Goal: Information Seeking & Learning: Check status

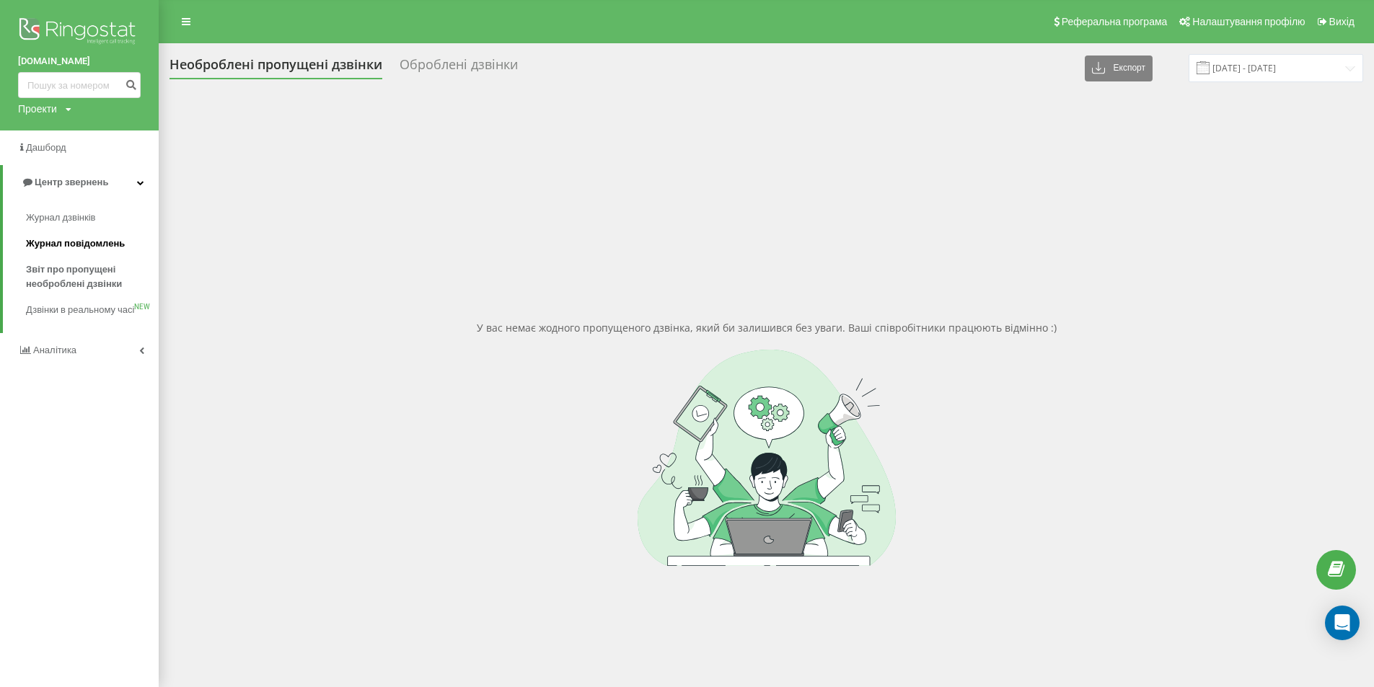
click at [68, 242] on span "Журнал повідомлень" at bounding box center [75, 244] width 99 height 14
click at [56, 209] on link "Журнал дзвінків" at bounding box center [92, 218] width 133 height 26
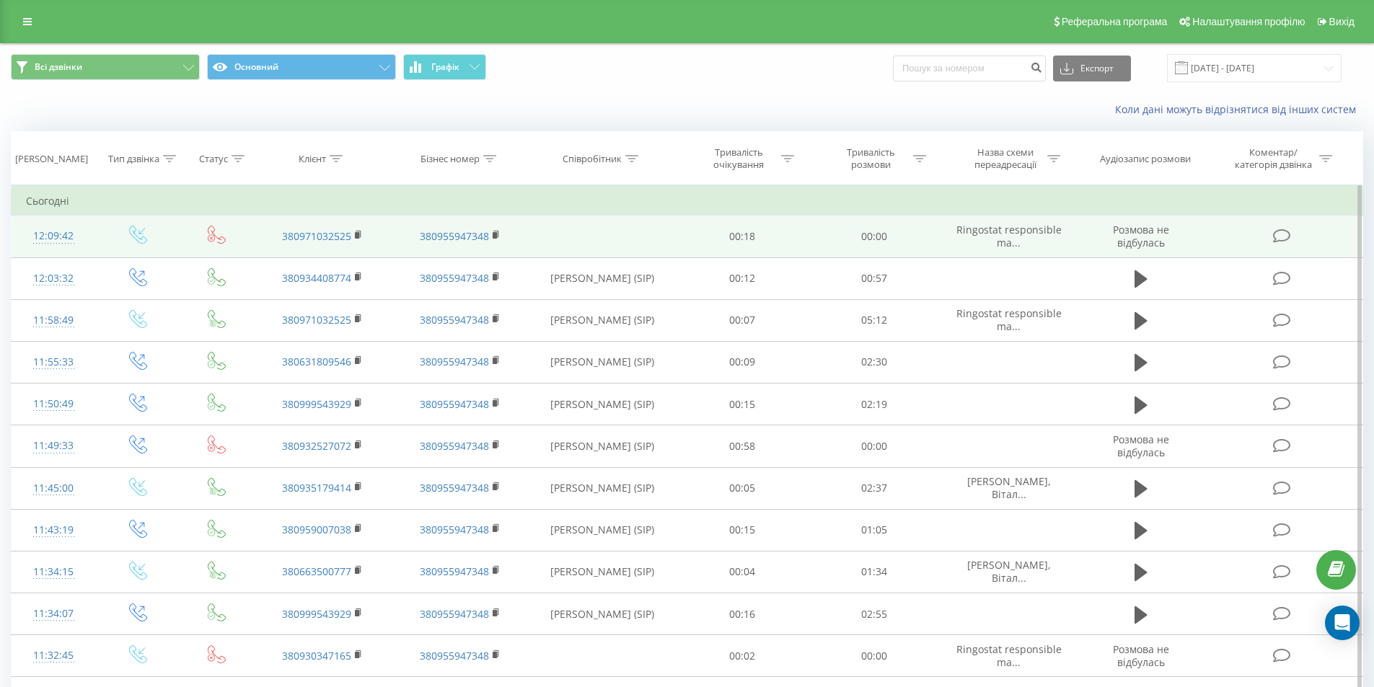
click at [358, 229] on td "380971032525" at bounding box center [322, 237] width 137 height 42
click at [357, 234] on rect at bounding box center [357, 235] width 4 height 6
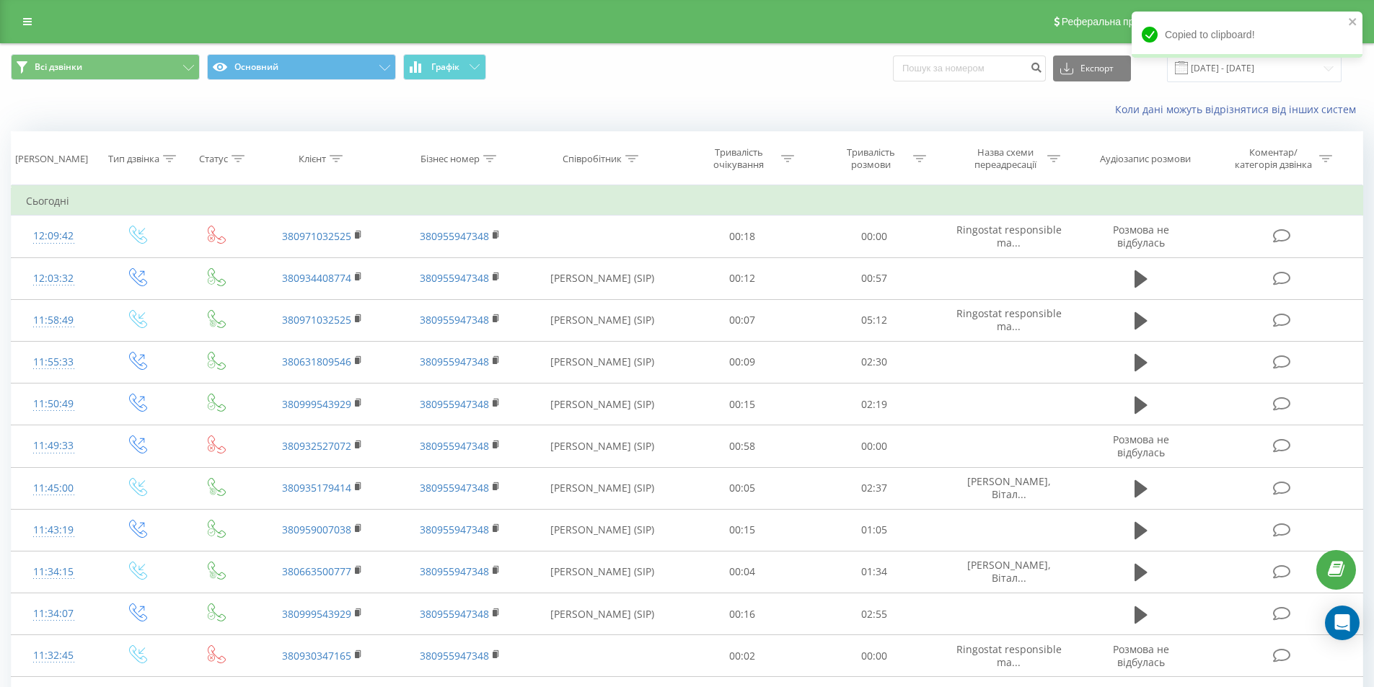
click at [978, 54] on div "Всі дзвінки Основний Графік Експорт .csv .xls .xlsx [DATE] - [DATE]" at bounding box center [687, 68] width 1373 height 48
click at [976, 57] on input at bounding box center [969, 69] width 153 height 26
paste input "380971032525"
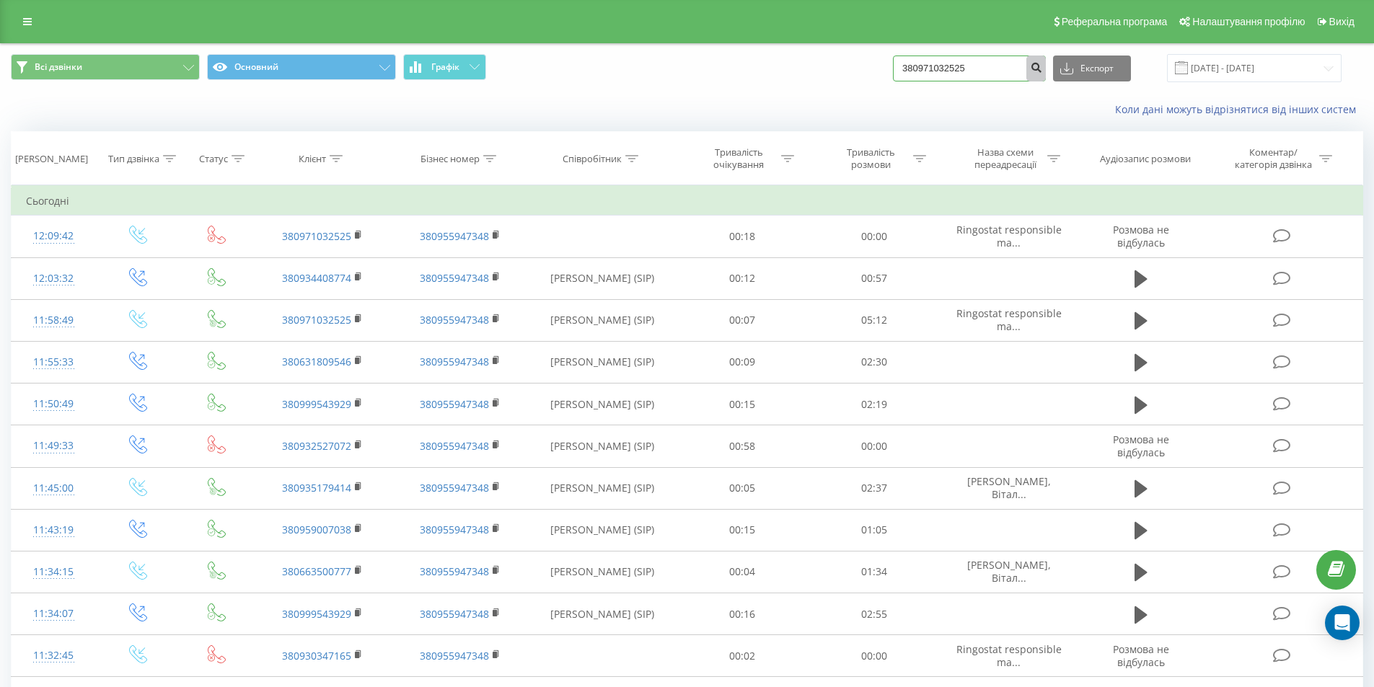
type input "380971032525"
click at [1046, 60] on button "submit" at bounding box center [1035, 69] width 19 height 26
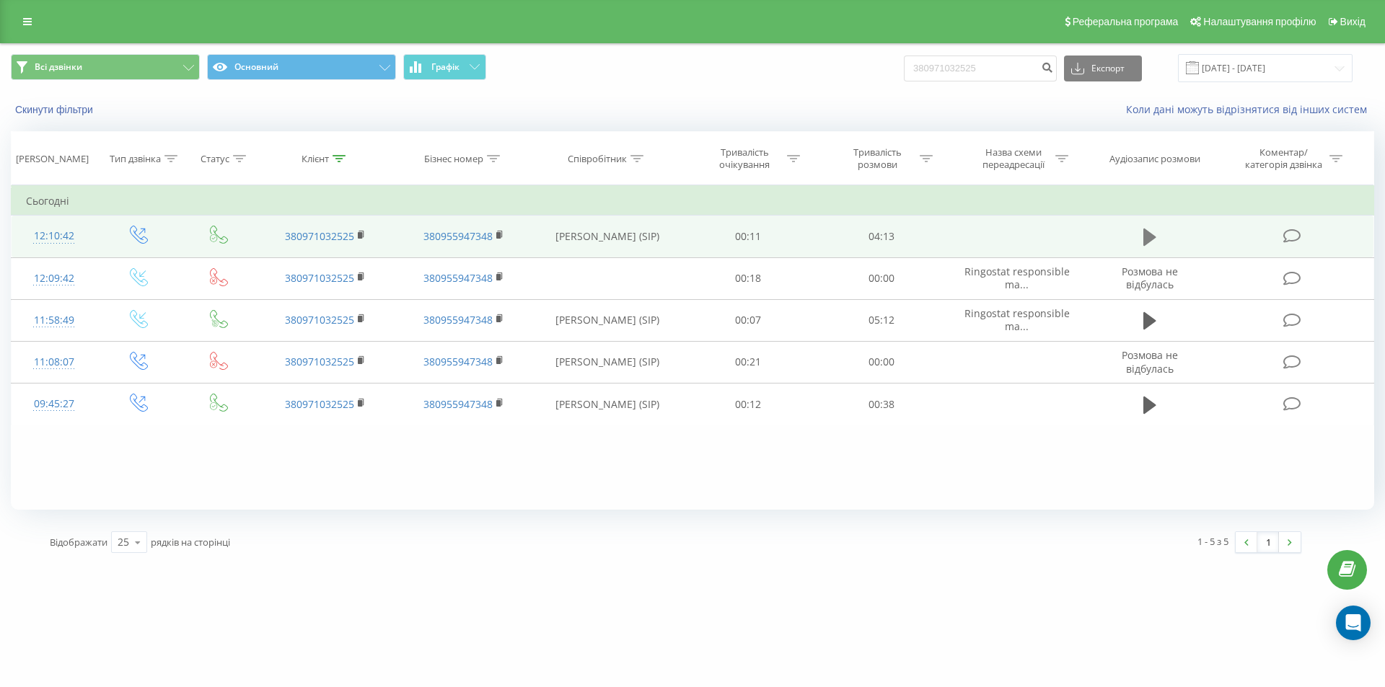
click at [1151, 232] on icon at bounding box center [1149, 237] width 13 height 20
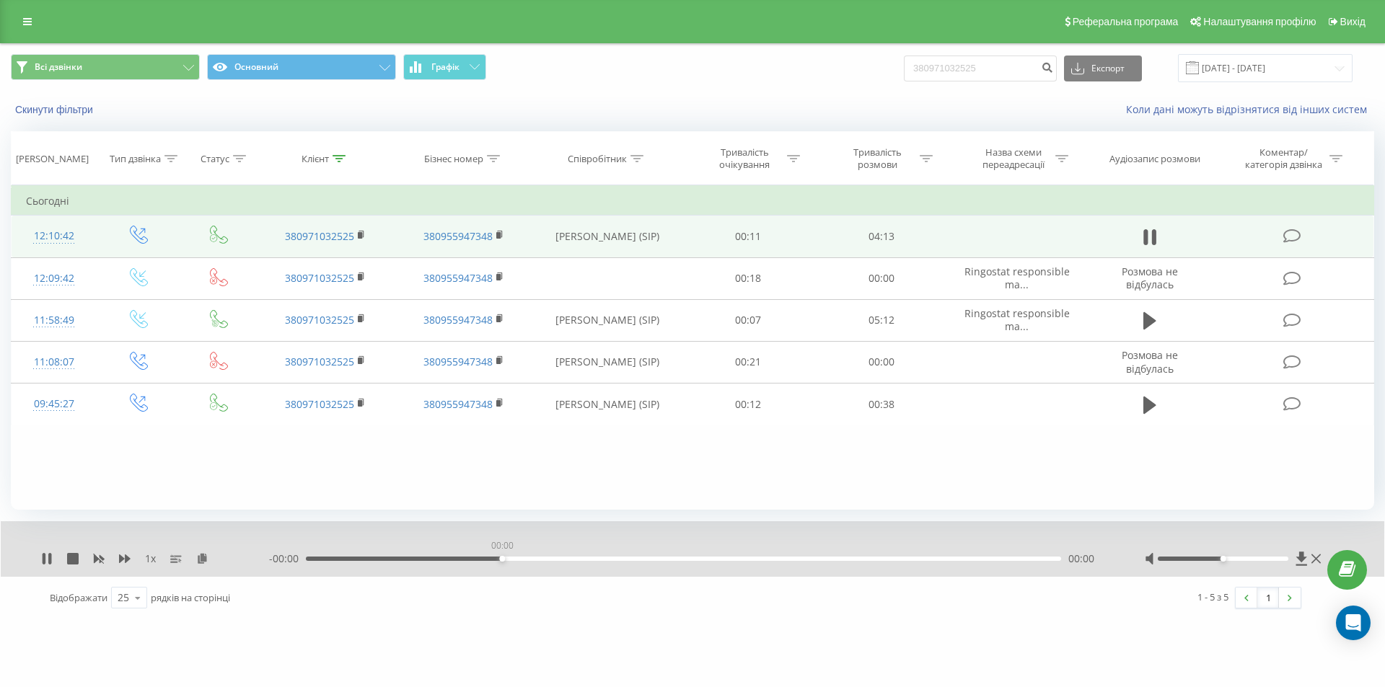
drag, startPoint x: 504, startPoint y: 559, endPoint x: 530, endPoint y: 558, distance: 26.0
click at [506, 558] on div "00:00" at bounding box center [683, 559] width 755 height 4
click at [666, 557] on div "00:00" at bounding box center [683, 559] width 755 height 4
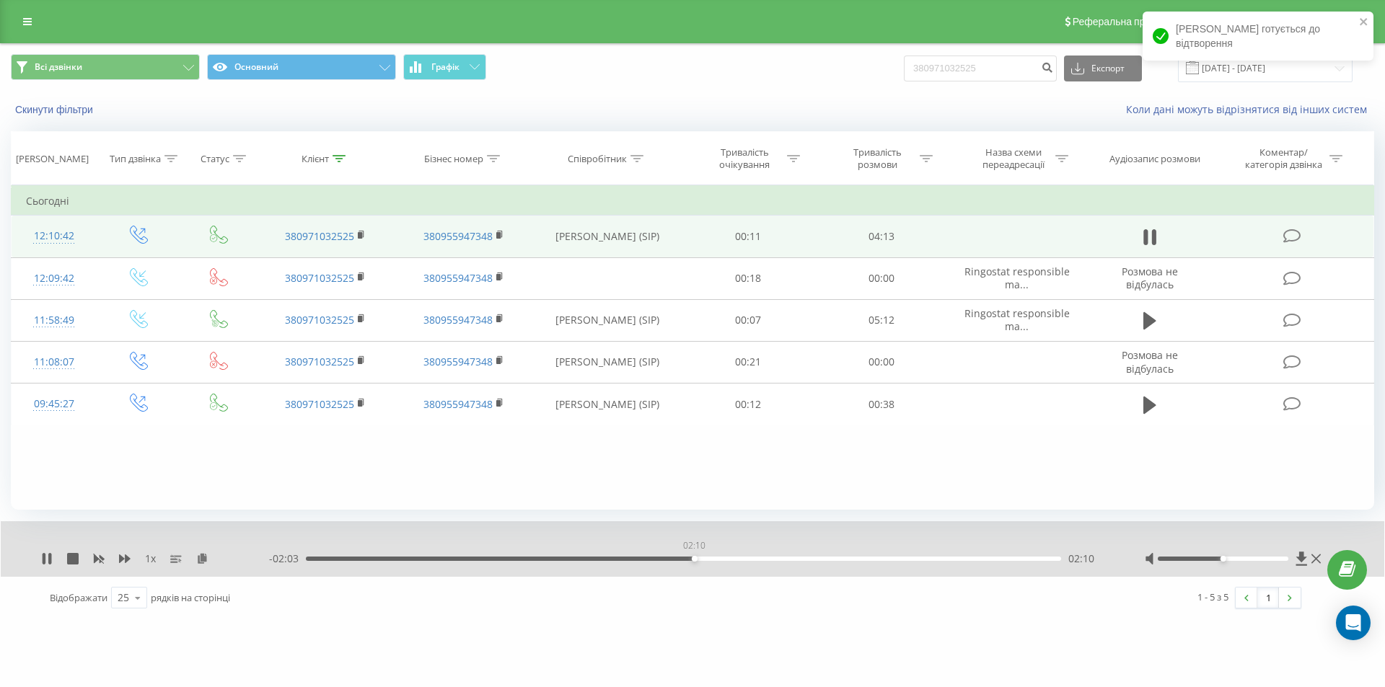
click at [694, 560] on div "02:10" at bounding box center [683, 559] width 755 height 4
click at [743, 557] on div "02:10" at bounding box center [683, 559] width 755 height 4
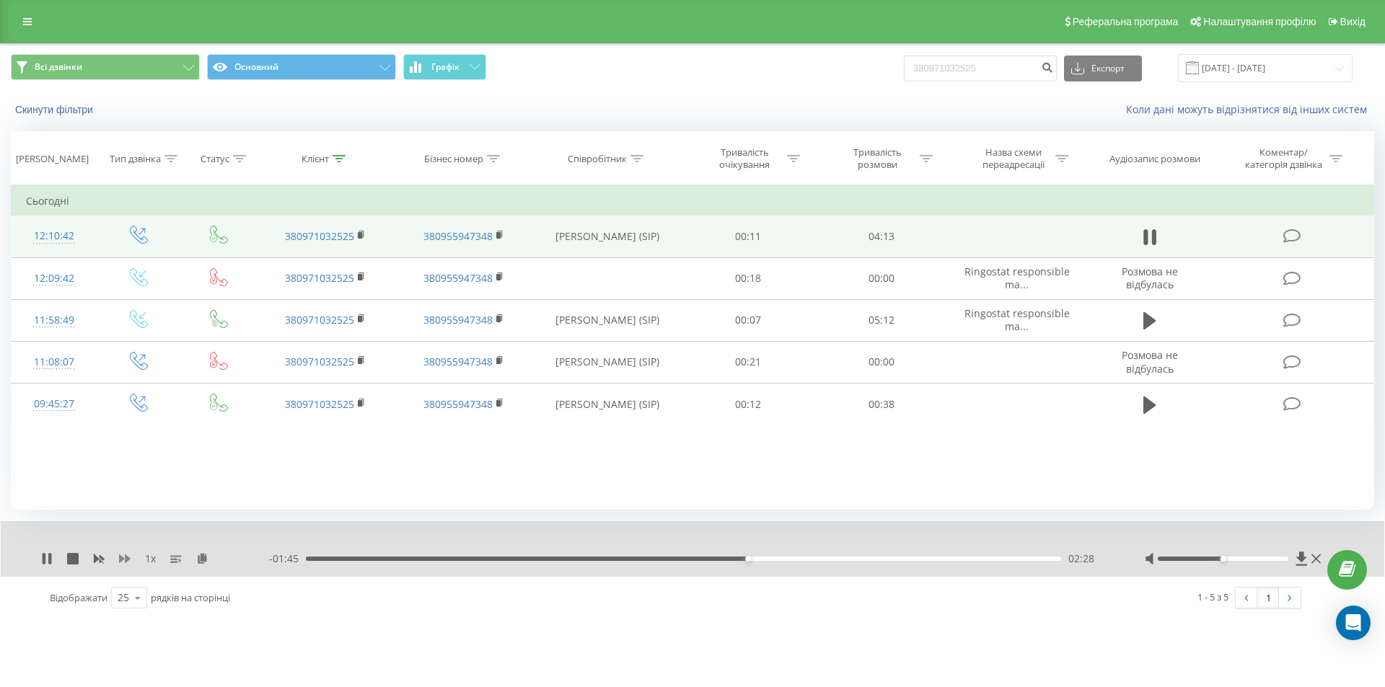
click at [119, 561] on icon at bounding box center [125, 559] width 12 height 9
click at [120, 561] on icon at bounding box center [125, 559] width 12 height 9
click at [42, 561] on icon at bounding box center [47, 559] width 12 height 12
click at [47, 557] on icon at bounding box center [47, 559] width 12 height 12
click at [788, 558] on div "02:32" at bounding box center [683, 559] width 755 height 4
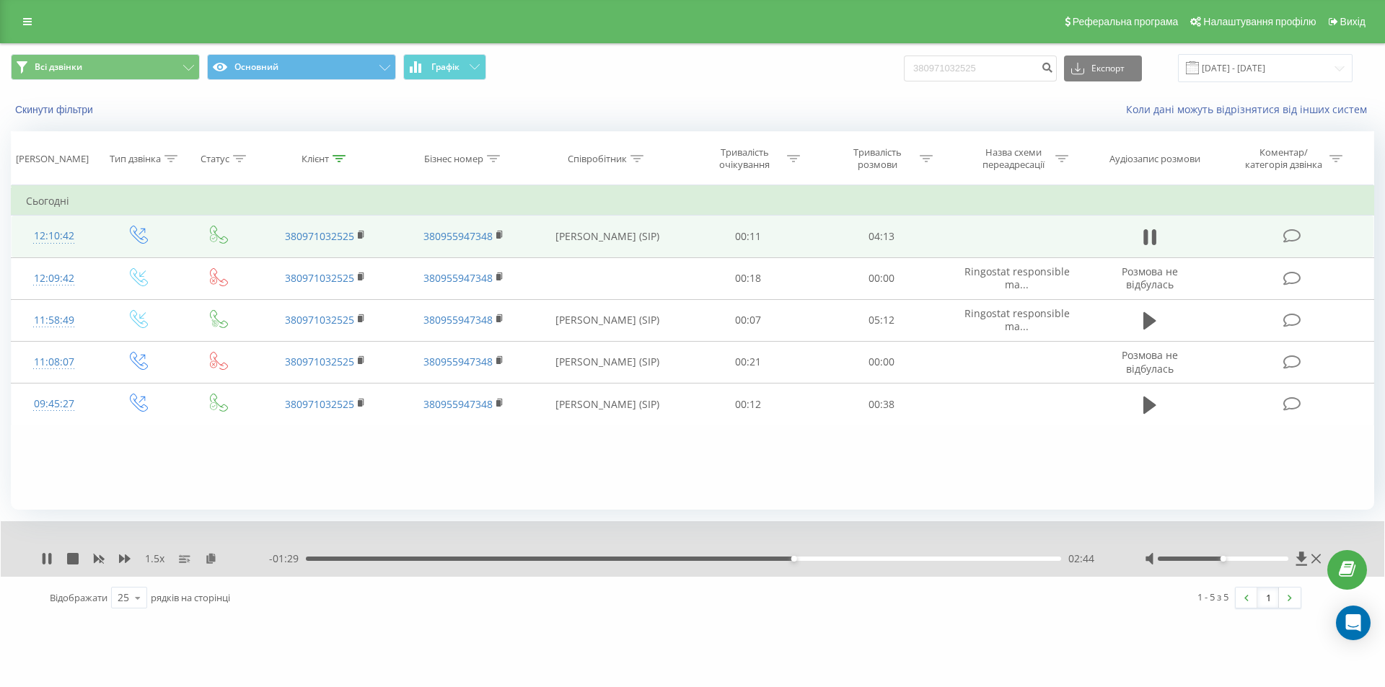
click at [120, 567] on div "1.5 x - 01:29 02:44 02:44" at bounding box center [692, 549] width 1383 height 56
click at [120, 559] on icon at bounding box center [125, 559] width 12 height 9
click at [125, 555] on icon at bounding box center [125, 559] width 12 height 12
click at [848, 558] on div "02:56" at bounding box center [683, 559] width 755 height 4
click at [887, 555] on div "- 01:11 03:02 03:02" at bounding box center [689, 559] width 840 height 14
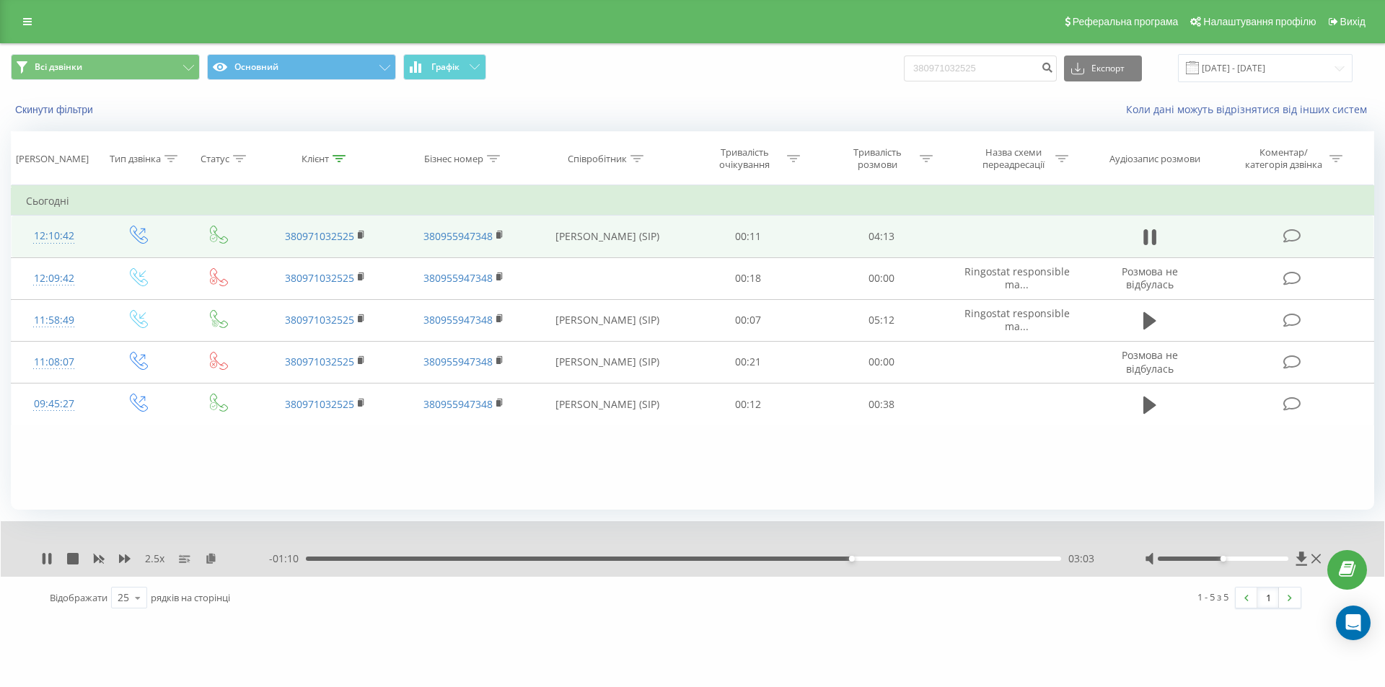
click at [897, 555] on div "- 01:10 03:03 03:03" at bounding box center [689, 559] width 840 height 14
click at [899, 560] on div "03:04" at bounding box center [683, 559] width 755 height 4
click at [48, 565] on icon at bounding box center [47, 559] width 12 height 12
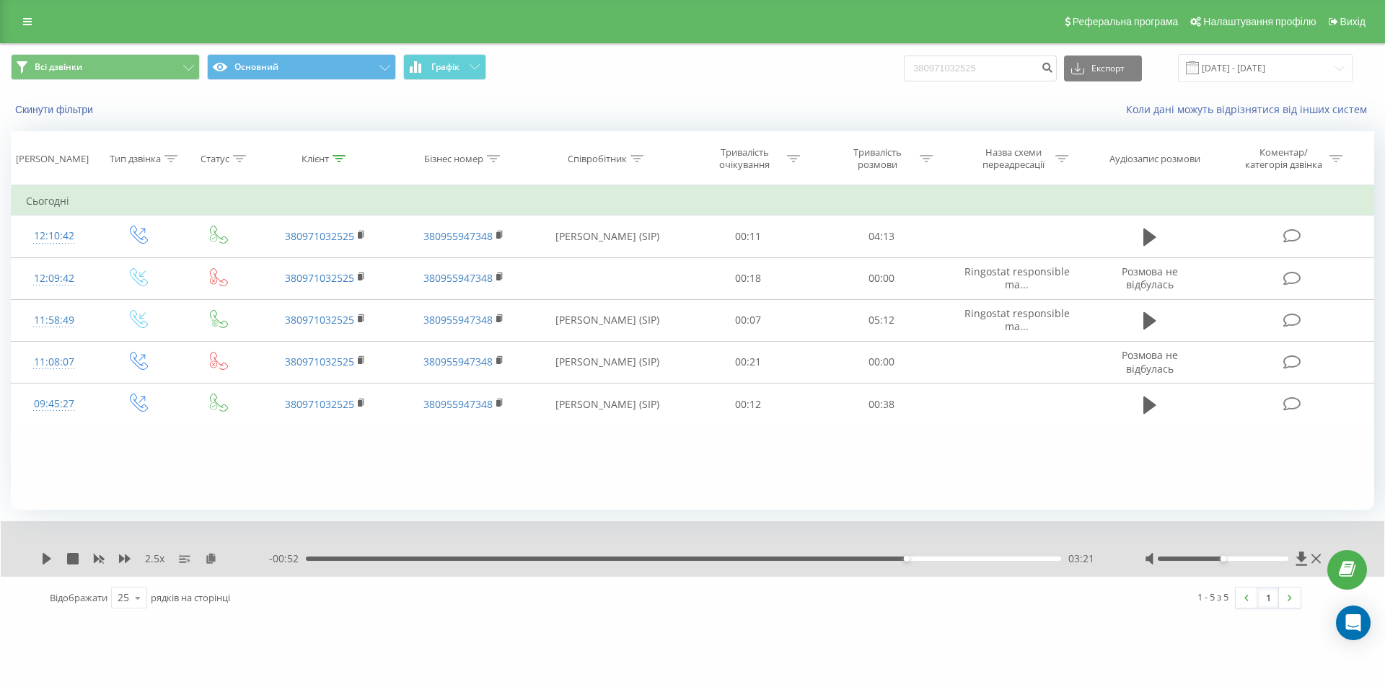
drag, startPoint x: 1231, startPoint y: 232, endPoint x: 633, endPoint y: 514, distance: 661.5
click at [633, 514] on div "Всі дзвінки Основний Графік 380971032525 Експорт .csv .xls .xlsx 23.06.2025 - 2…" at bounding box center [692, 331] width 1363 height 575
drag, startPoint x: 70, startPoint y: 239, endPoint x: 9, endPoint y: 456, distance: 224.9
click at [36, 475] on div "Фільтрувати за умовою Дорівнює Введіть значення Скасувати OK Фільтрувати за умо…" at bounding box center [692, 347] width 1363 height 325
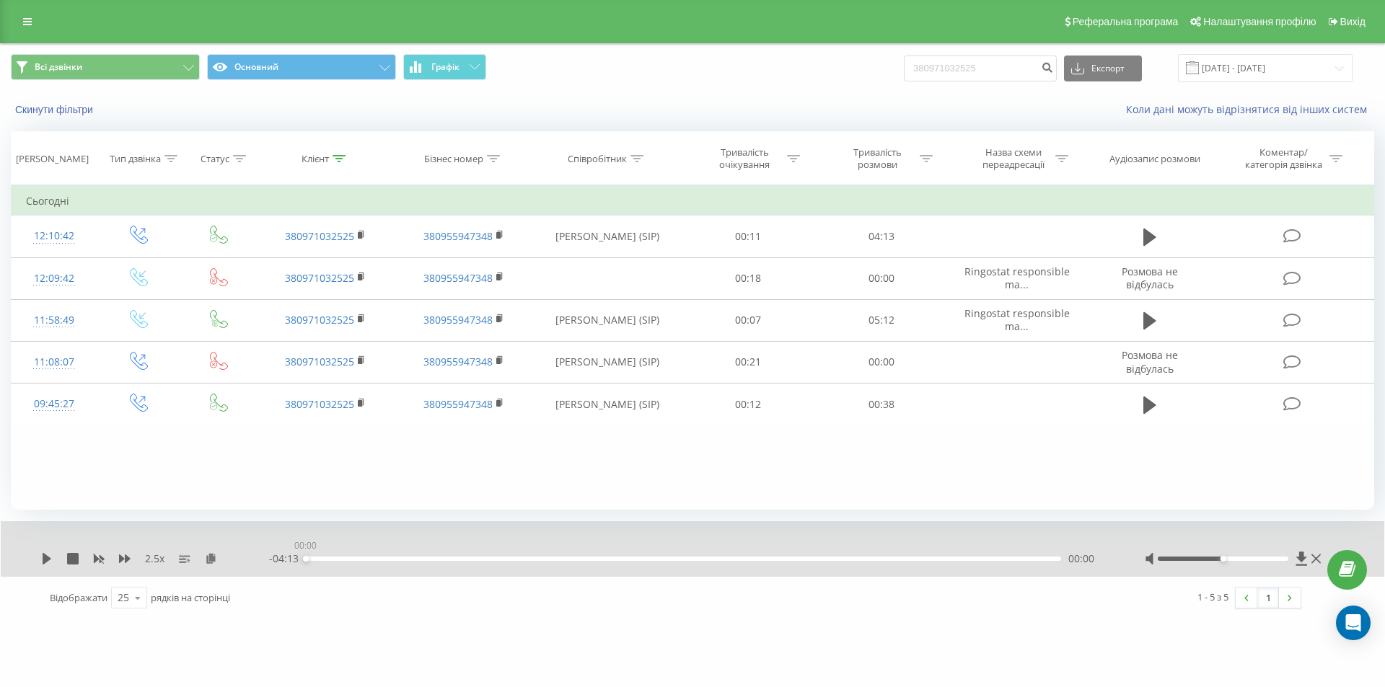
drag, startPoint x: 908, startPoint y: 558, endPoint x: 1215, endPoint y: 503, distance: 312.2
click at [1215, 503] on div "Всі дзвінки Основний Графік 380971032525 Експорт .csv .xls .xlsx 23.06.2025 - 2…" at bounding box center [692, 331] width 1363 height 575
